Goal: Find specific page/section: Find specific page/section

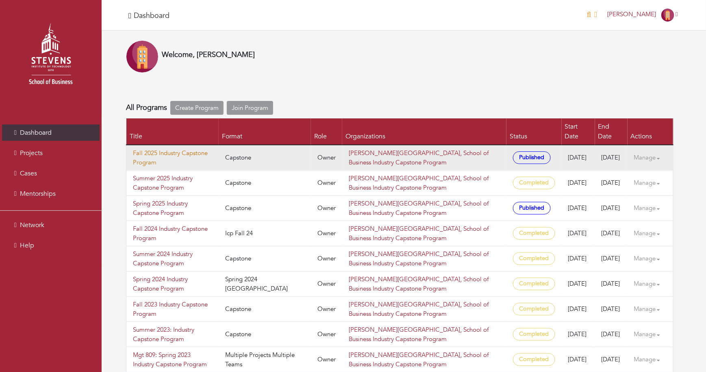
click at [169, 153] on link "Fall 2025 Industry Capstone Program" at bounding box center [172, 157] width 79 height 18
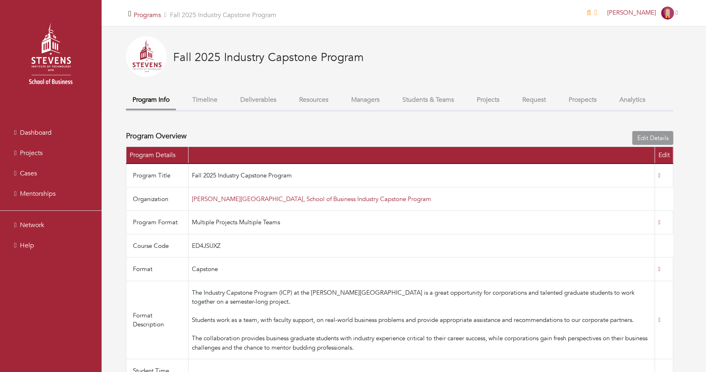
click at [407, 100] on button "Students & Teams" at bounding box center [428, 99] width 65 height 17
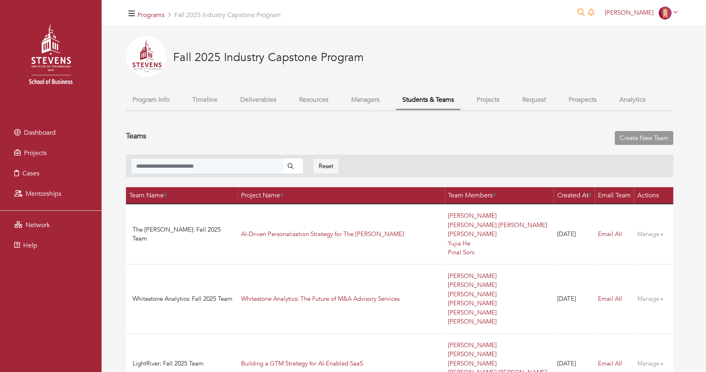
click at [288, 156] on div "Reset" at bounding box center [400, 166] width 548 height 23
